Goal: Navigation & Orientation: Find specific page/section

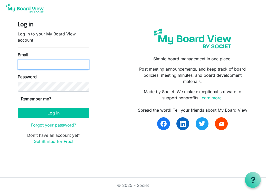
type input "tinaj@shaw.ca"
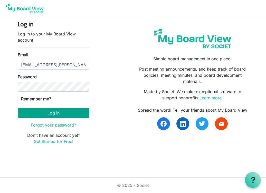
click at [41, 114] on button "Log in" at bounding box center [54, 113] width 72 height 10
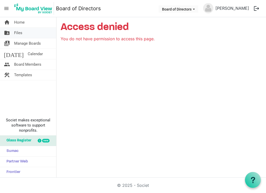
click at [20, 32] on span "Files" at bounding box center [18, 33] width 8 height 10
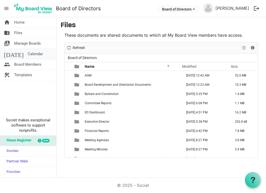
click at [28, 53] on span "Calendar" at bounding box center [35, 54] width 15 height 10
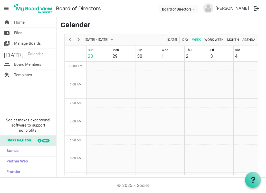
scroll to position [166, 0]
click at [68, 39] on span "Previous" at bounding box center [70, 39] width 6 height 6
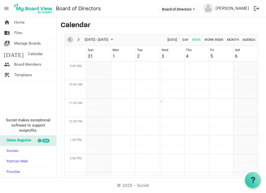
click at [68, 39] on span "Previous" at bounding box center [70, 39] width 6 height 6
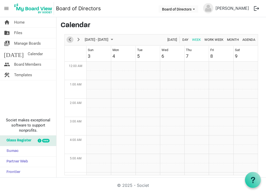
click at [68, 39] on span "Previous" at bounding box center [70, 39] width 6 height 6
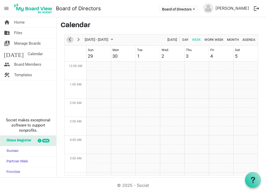
click at [68, 39] on span "Previous" at bounding box center [70, 39] width 6 height 6
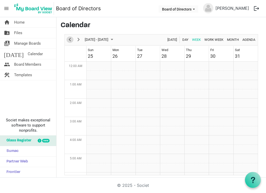
click at [68, 39] on span "Previous" at bounding box center [70, 39] width 6 height 6
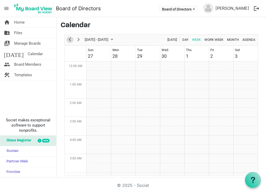
click at [68, 39] on span "Previous" at bounding box center [70, 39] width 6 height 6
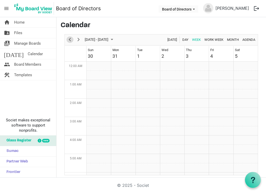
click at [68, 39] on span "Previous" at bounding box center [70, 39] width 6 height 6
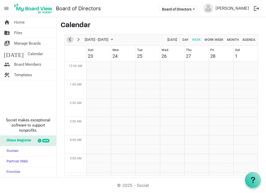
click at [68, 39] on span "Previous" at bounding box center [70, 39] width 6 height 6
click at [70, 40] on span "Previous" at bounding box center [70, 39] width 6 height 6
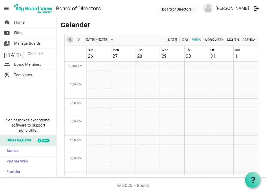
click at [70, 40] on span "Previous" at bounding box center [70, 39] width 6 height 6
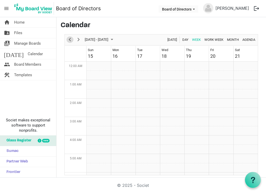
click at [70, 40] on span "Previous" at bounding box center [70, 39] width 6 height 6
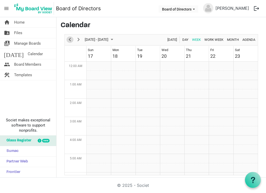
click at [70, 40] on span "Previous" at bounding box center [70, 39] width 6 height 6
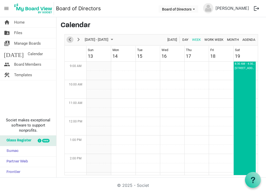
click at [70, 40] on span "Previous" at bounding box center [70, 39] width 6 height 6
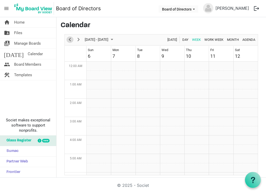
click at [70, 40] on span "Previous" at bounding box center [70, 39] width 6 height 6
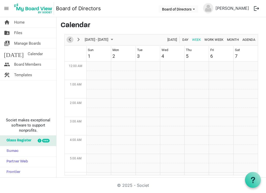
click at [70, 40] on span "Previous" at bounding box center [70, 39] width 6 height 6
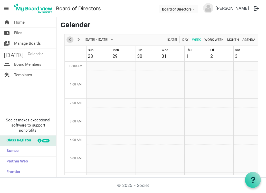
click at [70, 40] on span "Previous" at bounding box center [70, 39] width 6 height 6
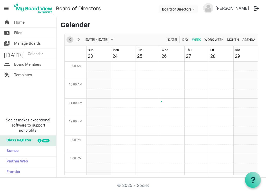
click at [70, 40] on span "Previous" at bounding box center [70, 39] width 6 height 6
click at [76, 39] on span "Next" at bounding box center [78, 39] width 6 height 6
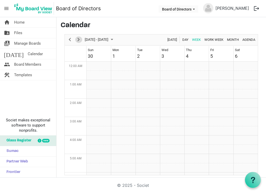
click at [76, 39] on span "Next" at bounding box center [78, 39] width 6 height 6
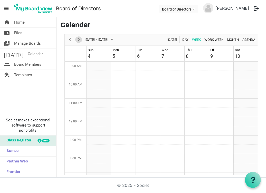
click at [76, 39] on span "Next" at bounding box center [78, 39] width 6 height 6
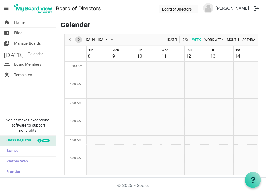
click at [76, 39] on span "Next" at bounding box center [78, 39] width 6 height 6
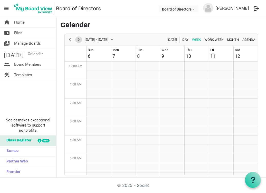
click at [76, 39] on span "Next" at bounding box center [78, 39] width 6 height 6
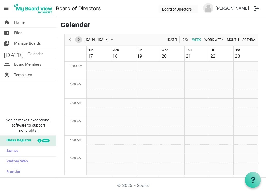
click at [76, 39] on span "Next" at bounding box center [78, 39] width 6 height 6
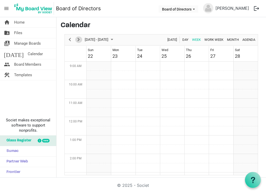
click at [76, 39] on span "Next" at bounding box center [78, 39] width 6 height 6
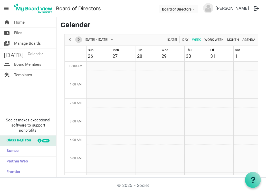
click at [76, 39] on span "Next" at bounding box center [78, 39] width 6 height 6
click at [79, 40] on span "Next" at bounding box center [78, 39] width 6 height 6
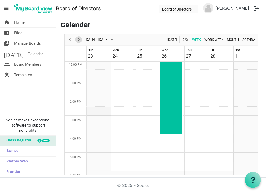
scroll to position [214, 0]
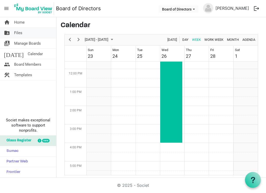
click at [18, 35] on span "Files" at bounding box center [18, 33] width 8 height 10
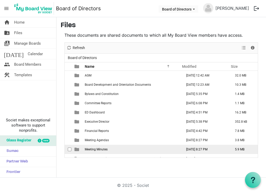
click at [112, 148] on td "Meeting Minutes" at bounding box center [132, 149] width 98 height 9
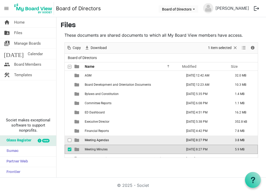
click at [71, 139] on span "checkbox" at bounding box center [70, 140] width 4 height 4
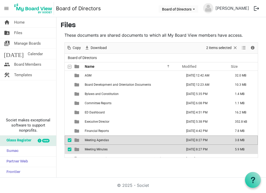
click at [79, 166] on div "home Home folder_shared Files switch_account Manage Boards today Calendar peopl…" at bounding box center [133, 97] width 266 height 160
click at [26, 101] on div "home Home folder_shared Files switch_account Manage Boards today Calendar peopl…" at bounding box center [28, 97] width 56 height 160
click at [11, 35] on link "folder_shared Files" at bounding box center [28, 33] width 56 height 10
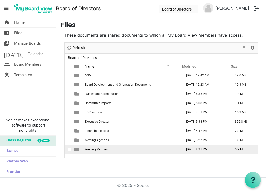
click at [67, 149] on td "checkbox" at bounding box center [68, 149] width 7 height 9
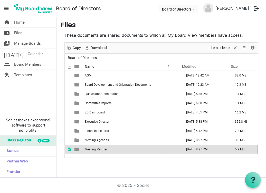
click at [77, 149] on span "is template cell column header type" at bounding box center [76, 149] width 5 height 5
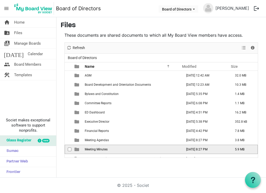
click at [77, 149] on span "is template cell column header type" at bounding box center [76, 149] width 5 height 5
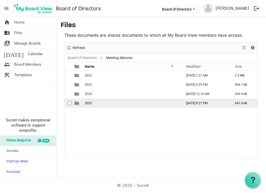
click at [77, 102] on span "is template cell column header type" at bounding box center [76, 103] width 5 height 5
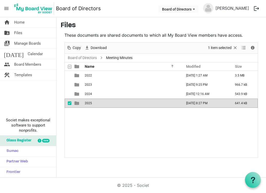
click at [74, 102] on td "is template cell column header type" at bounding box center [77, 103] width 12 height 9
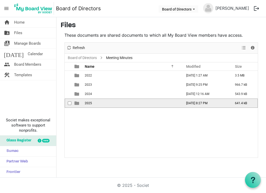
click at [74, 102] on td "is template cell column header type" at bounding box center [77, 103] width 12 height 9
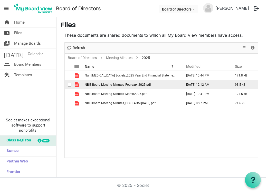
click at [83, 86] on td "NBIS Board Meeting Minutes_February 2025.pdf" at bounding box center [132, 84] width 98 height 9
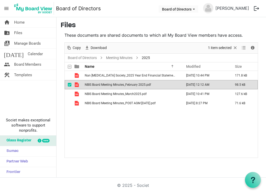
click at [83, 86] on td "NBIS Board Meeting Minutes_February 2025.pdf" at bounding box center [132, 84] width 98 height 9
